Goal: Transaction & Acquisition: Purchase product/service

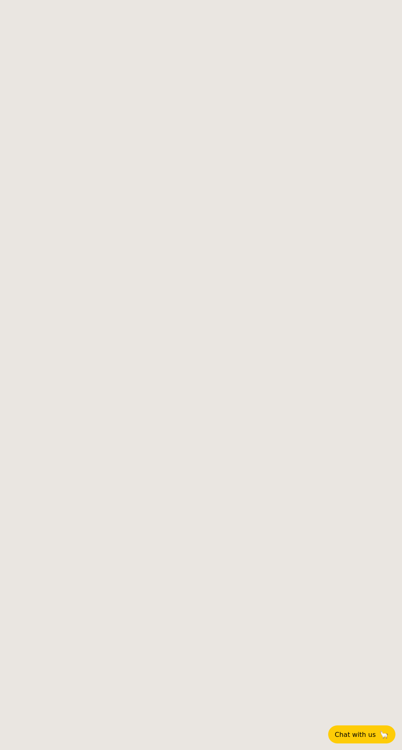
select select
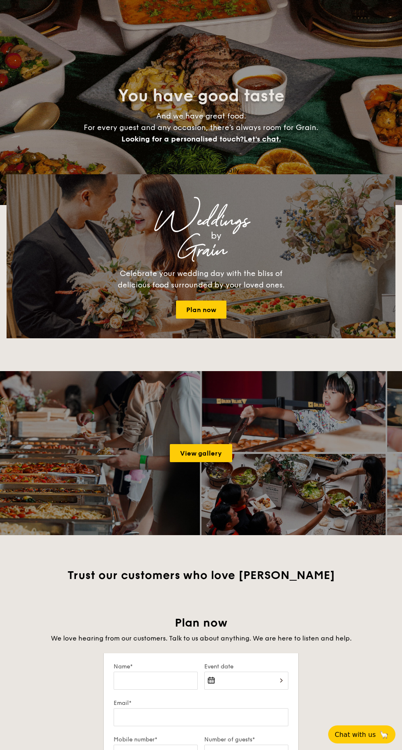
select select
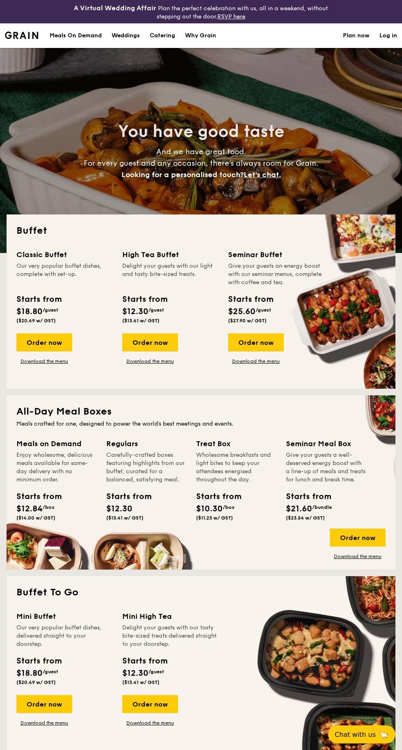
click at [34, 341] on div "Order now" at bounding box center [44, 343] width 56 height 18
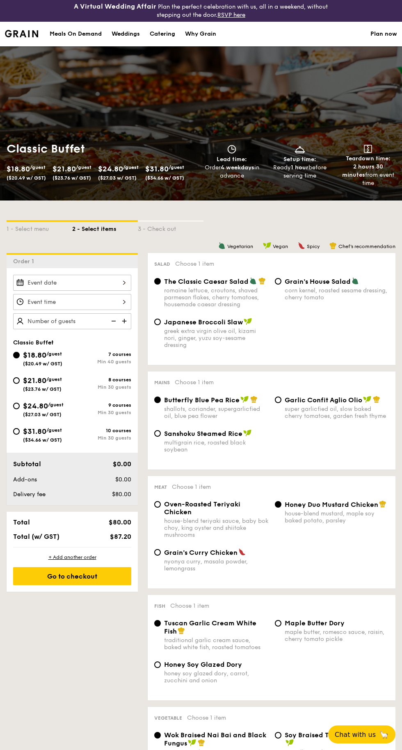
scroll to position [2, 0]
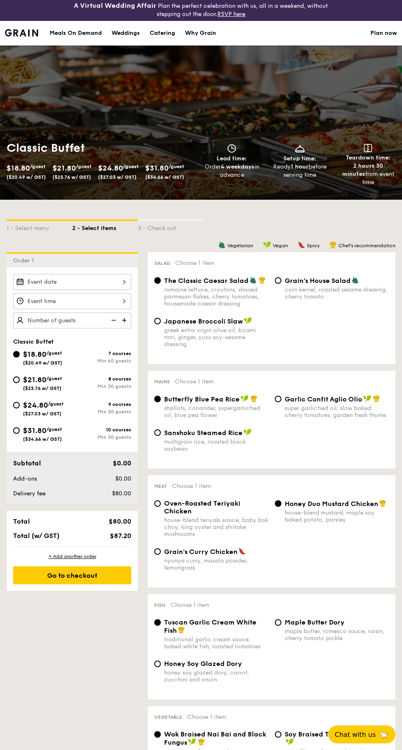
click at [16, 380] on input "$21.80 /guest ($23.76 w/ GST) 8 courses Min 30 guests" at bounding box center [16, 380] width 7 height 7
radio input "true"
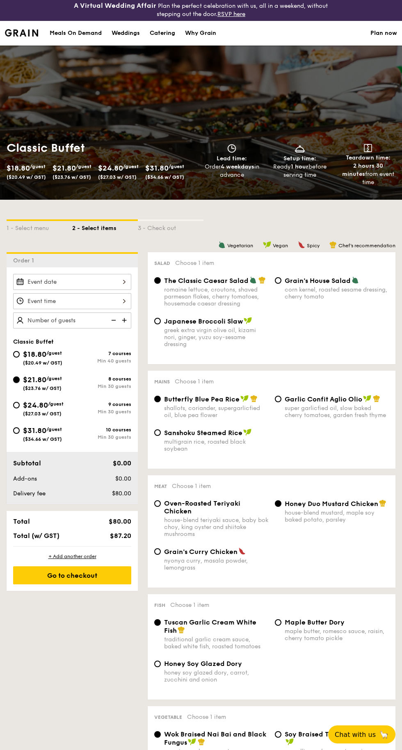
radio input "true"
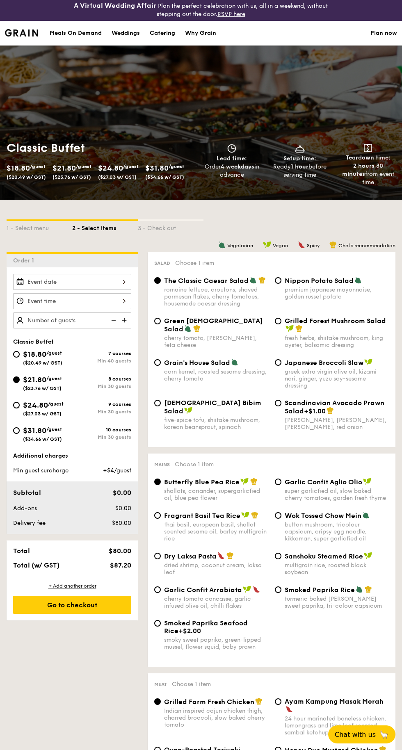
click at [13, 407] on input "$24.80 /guest ($27.03 w/ GST) 9 courses Min 30 guests" at bounding box center [16, 405] width 7 height 7
radio input "true"
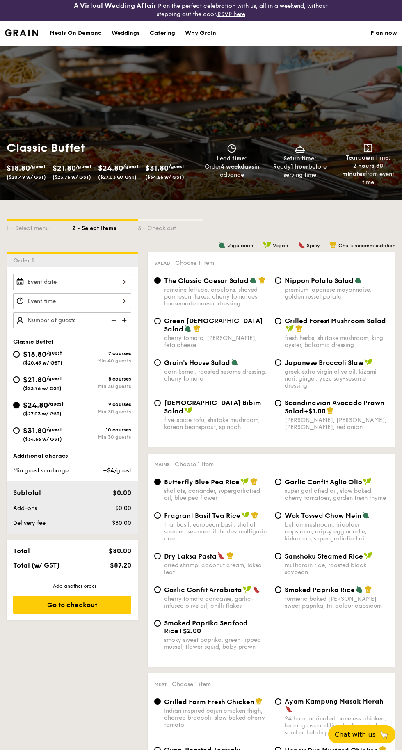
radio input "true"
click at [16, 405] on input "$24.80 /guest ($27.03 w/ GST) 9 courses Min 30 guests" at bounding box center [16, 405] width 7 height 7
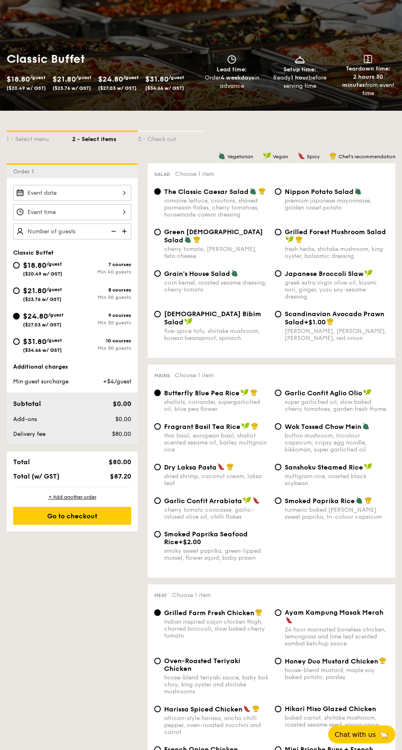
scroll to position [107, 0]
